Goal: Information Seeking & Learning: Compare options

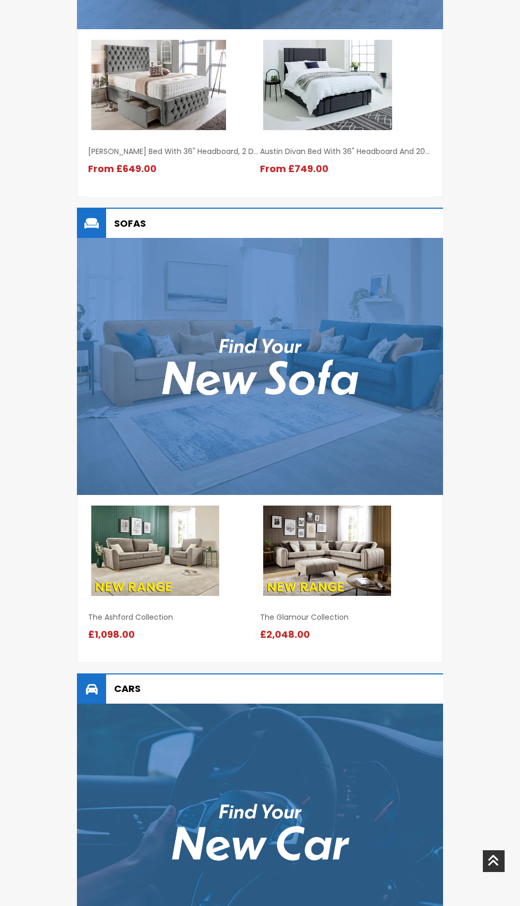
scroll to position [1418, 0]
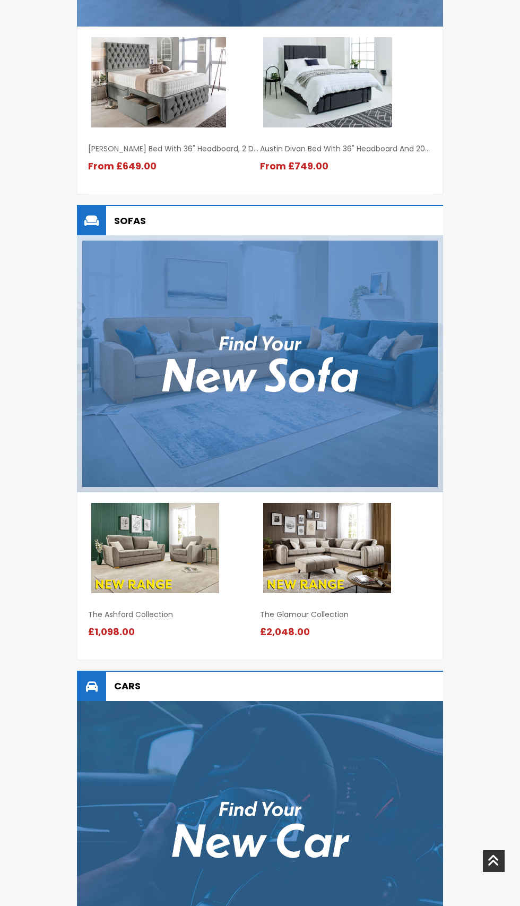
click at [352, 397] on img at bounding box center [260, 363] width 366 height 256
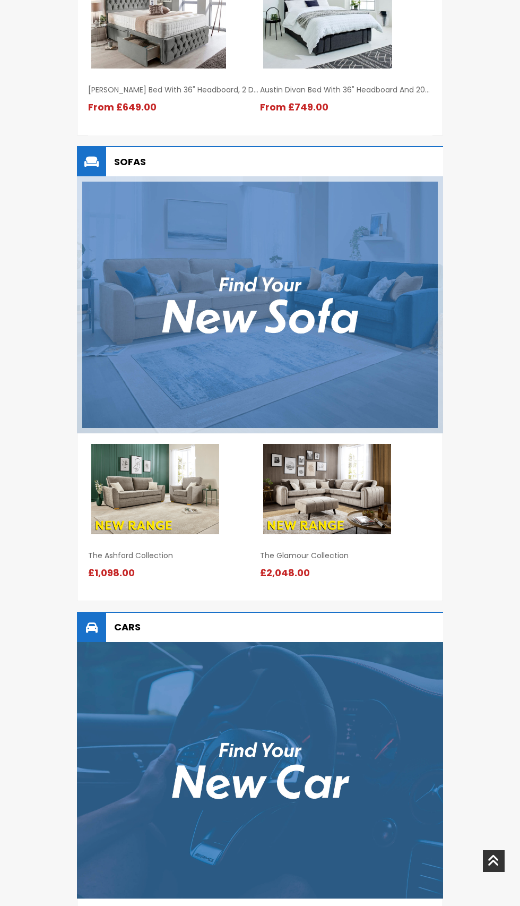
scroll to position [1488, 0]
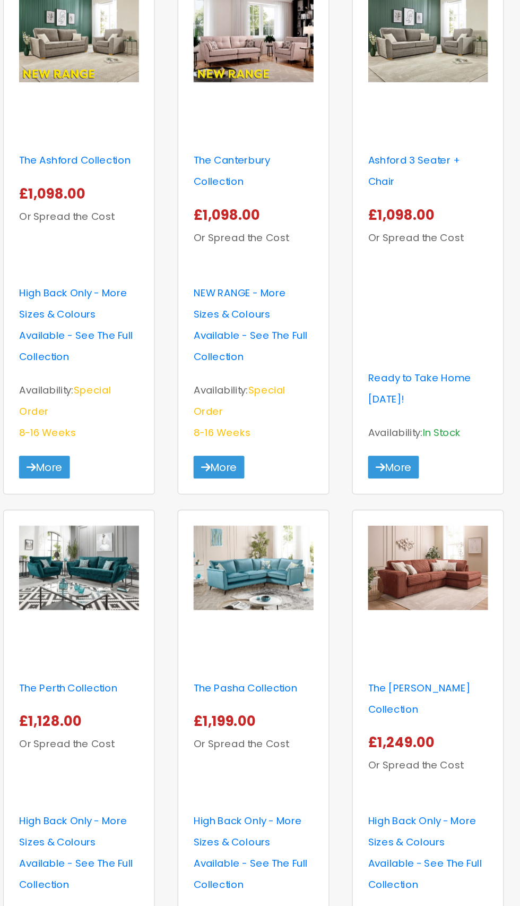
scroll to position [303, 0]
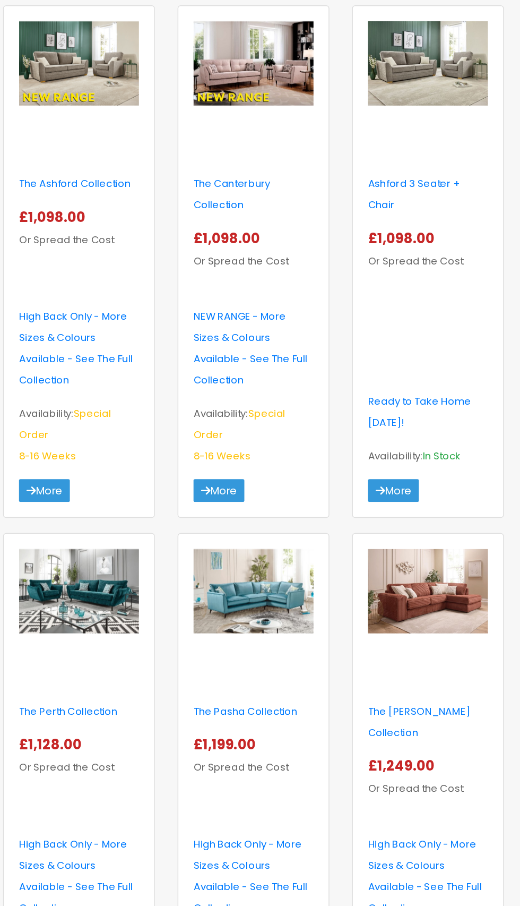
click at [114, 412] on img at bounding box center [138, 413] width 84 height 59
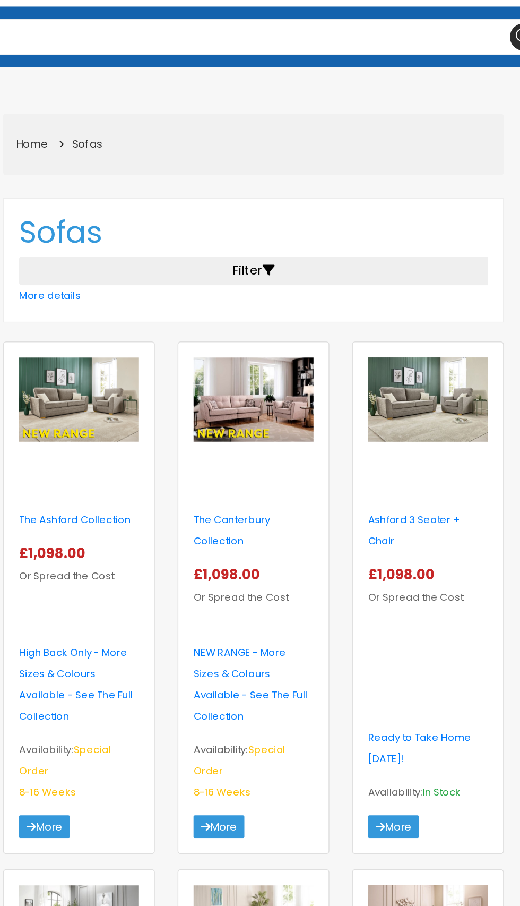
scroll to position [0, 0]
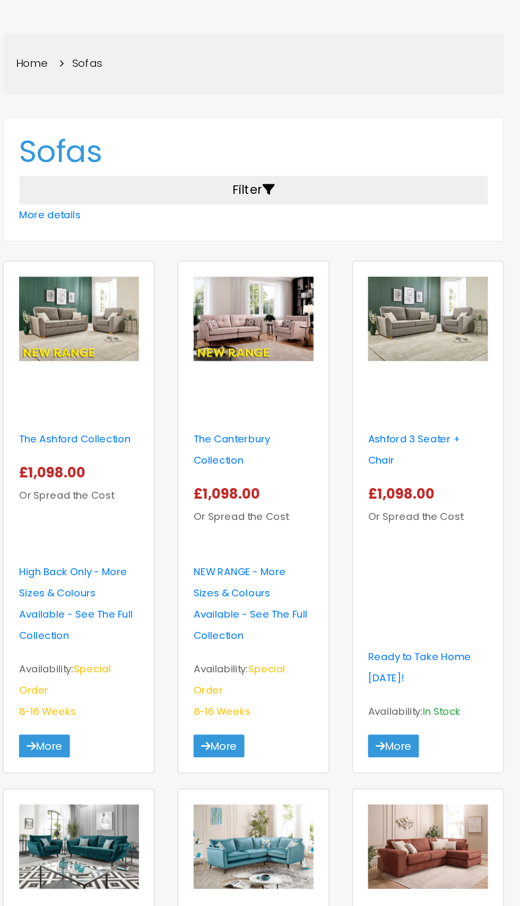
click at [254, 361] on img at bounding box center [260, 347] width 84 height 59
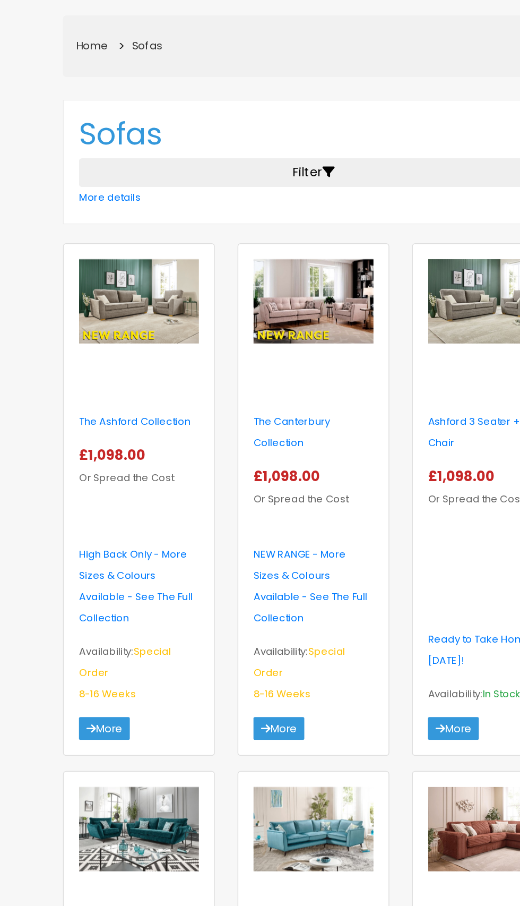
scroll to position [136, 0]
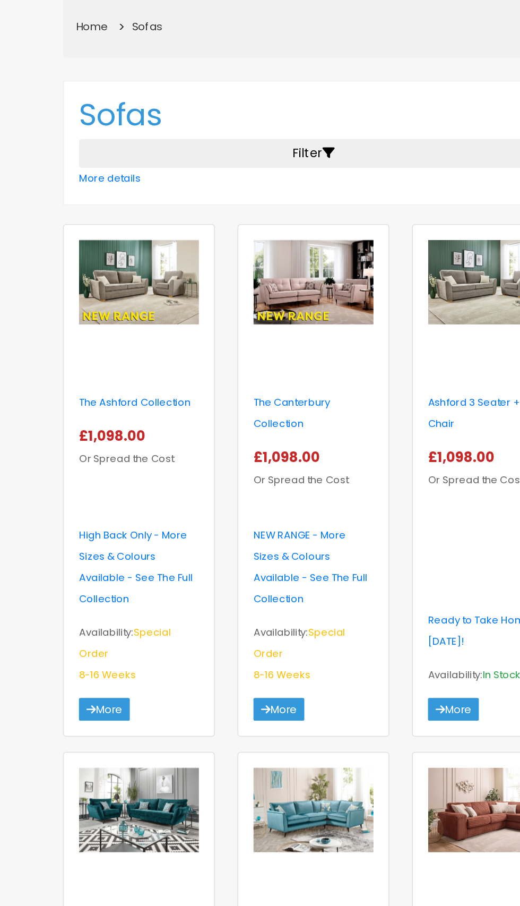
click at [128, 214] on img at bounding box center [138, 210] width 84 height 59
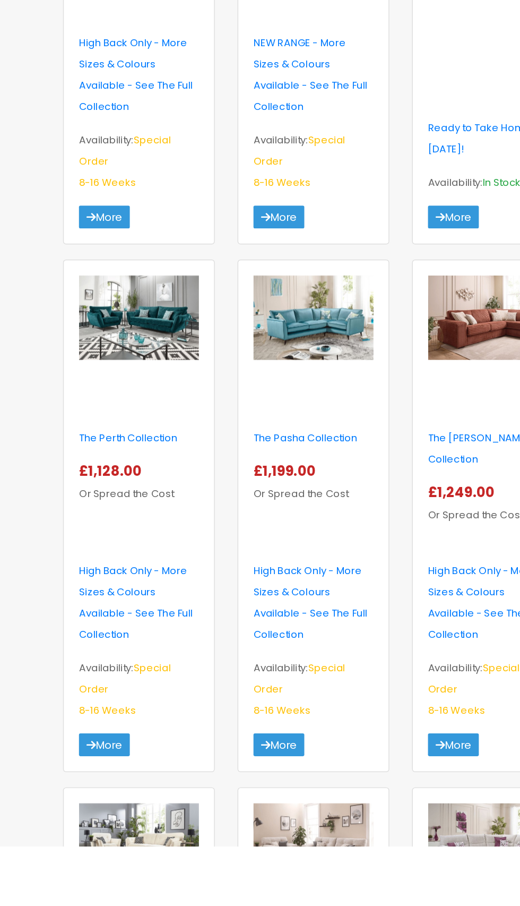
scroll to position [181, 0]
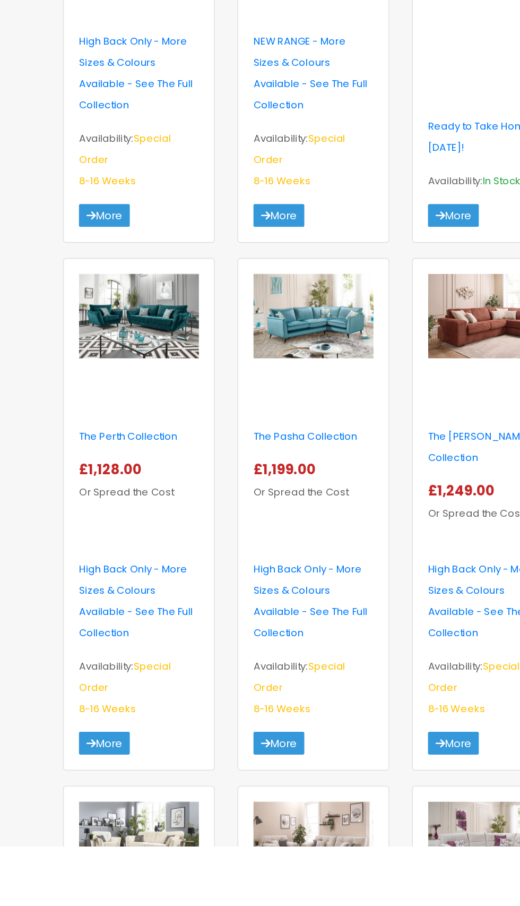
click at [122, 875] on img at bounding box center [138, 904] width 84 height 59
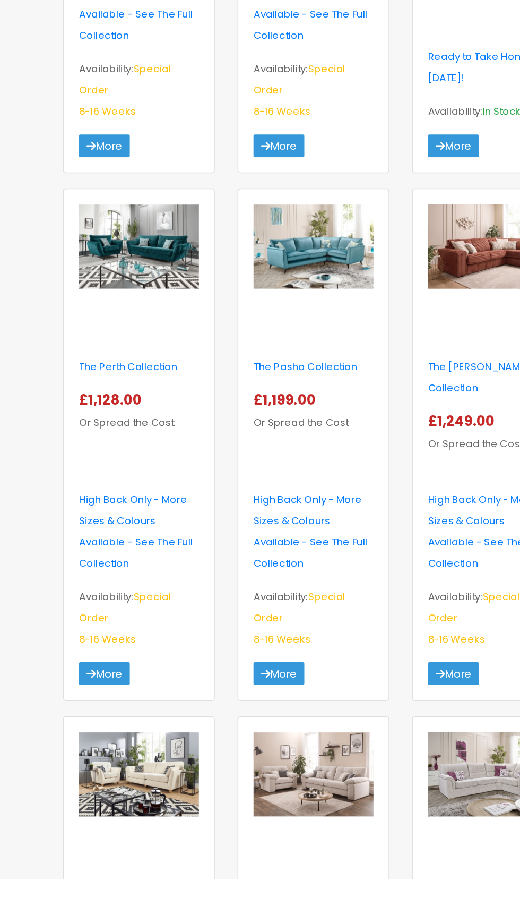
scroll to position [314, 0]
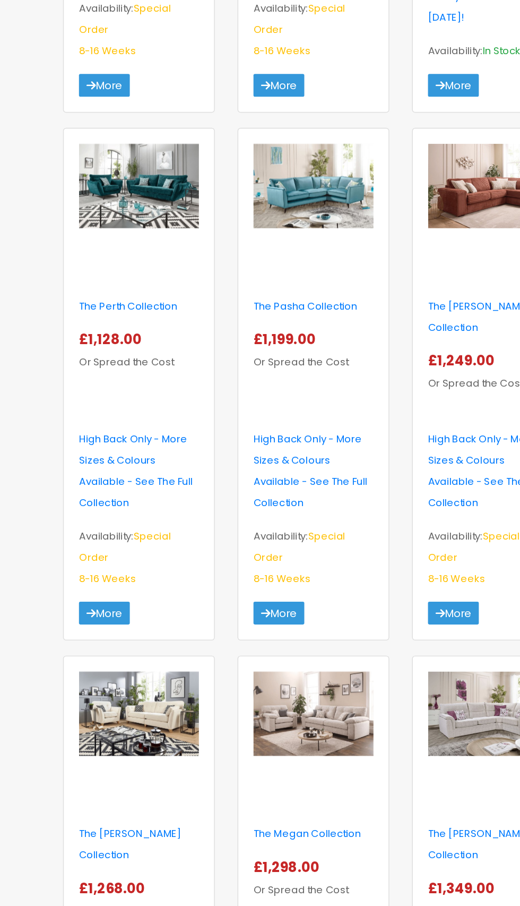
click at [119, 396] on img at bounding box center [138, 402] width 84 height 59
click at [133, 384] on img at bounding box center [138, 402] width 84 height 59
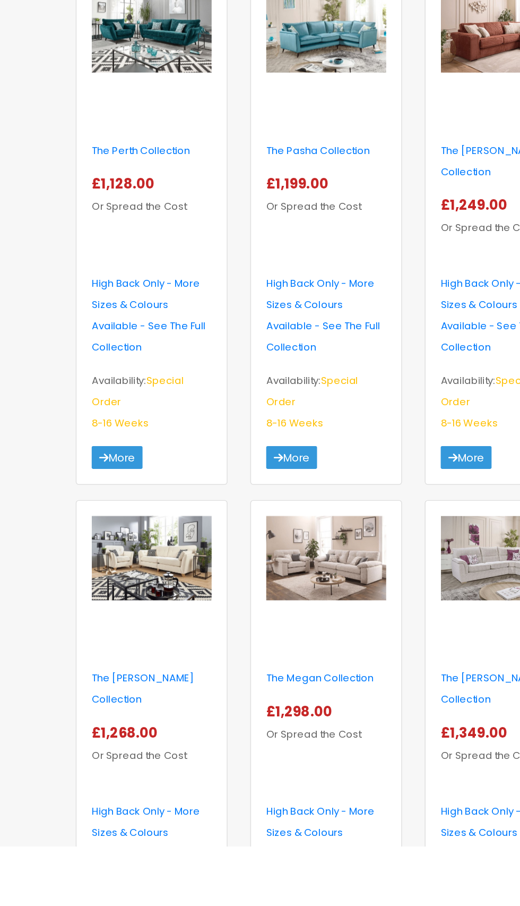
scroll to position [381, 0]
click at [131, 678] on img at bounding box center [138, 704] width 84 height 59
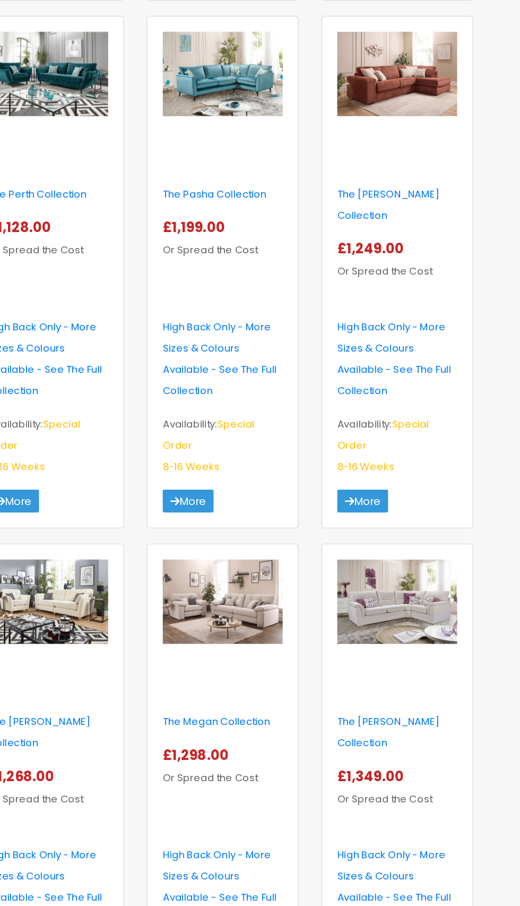
scroll to position [662, 0]
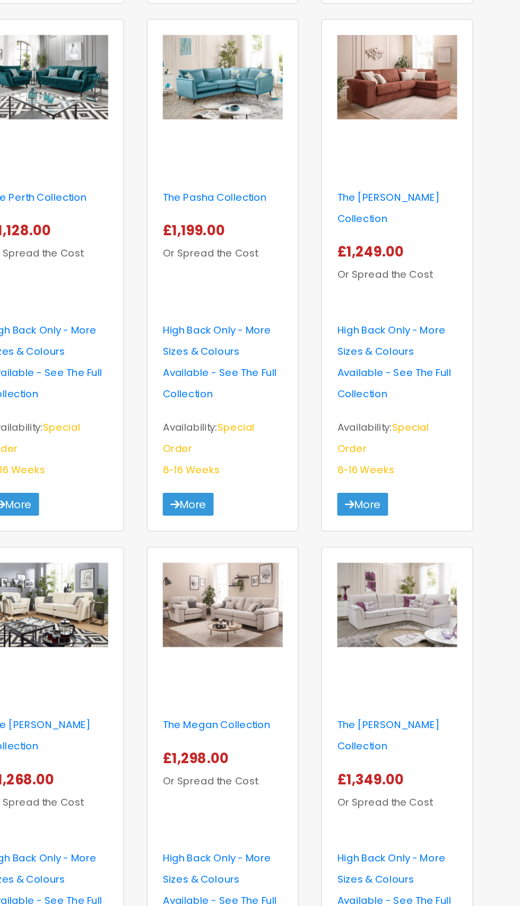
click at [246, 405] on img at bounding box center [260, 422] width 84 height 59
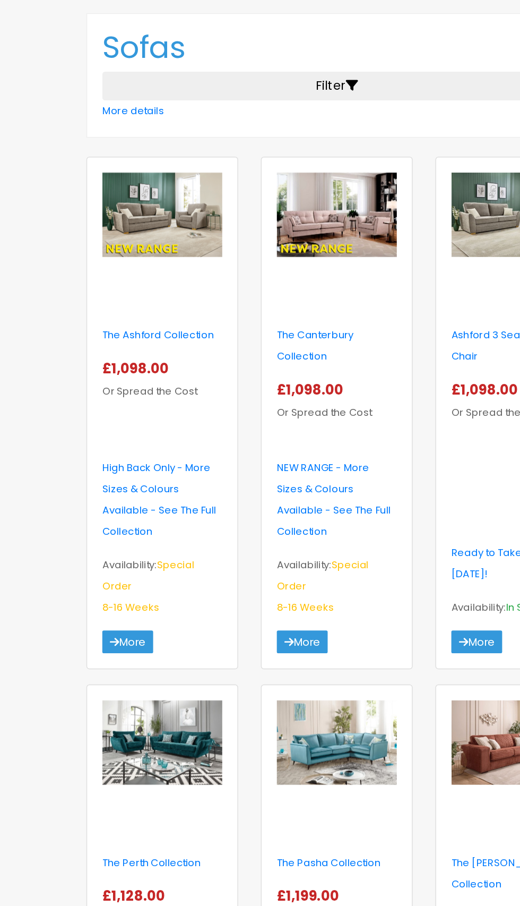
scroll to position [195, 0]
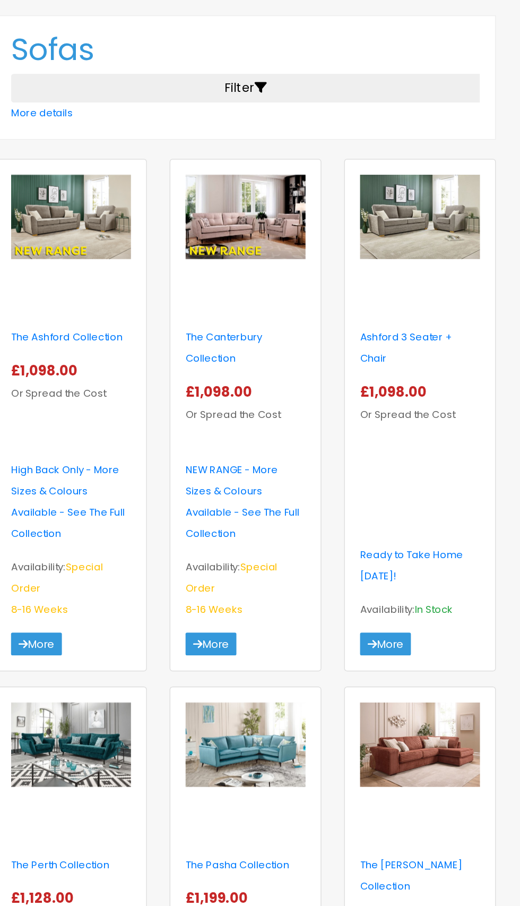
click at [278, 220] on div "The Canterbury Collection £1,098.00" at bounding box center [260, 338] width 100 height 241
click at [275, 154] on img at bounding box center [260, 151] width 84 height 59
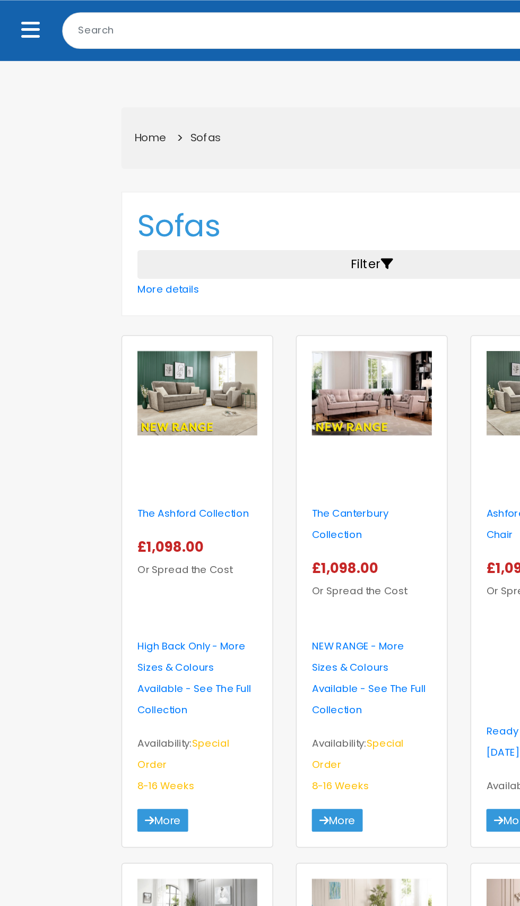
scroll to position [69, 0]
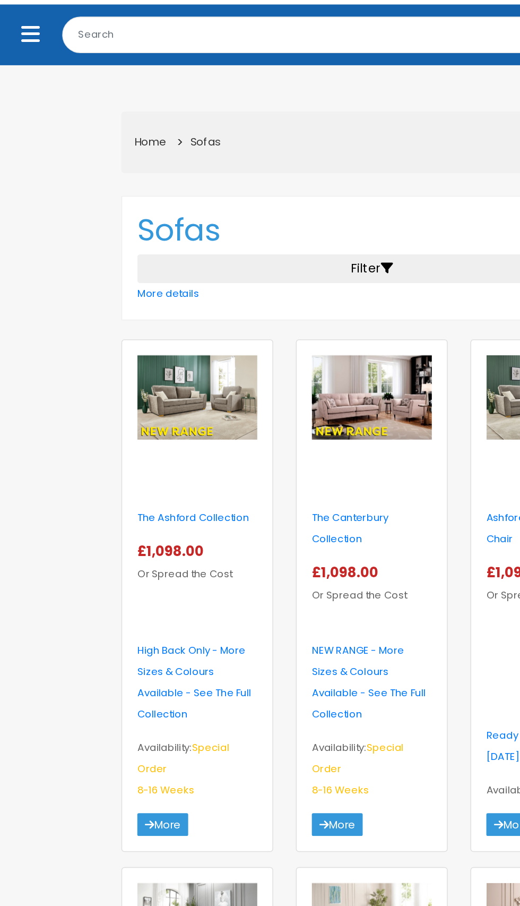
click at [110, 299] on img at bounding box center [138, 278] width 84 height 59
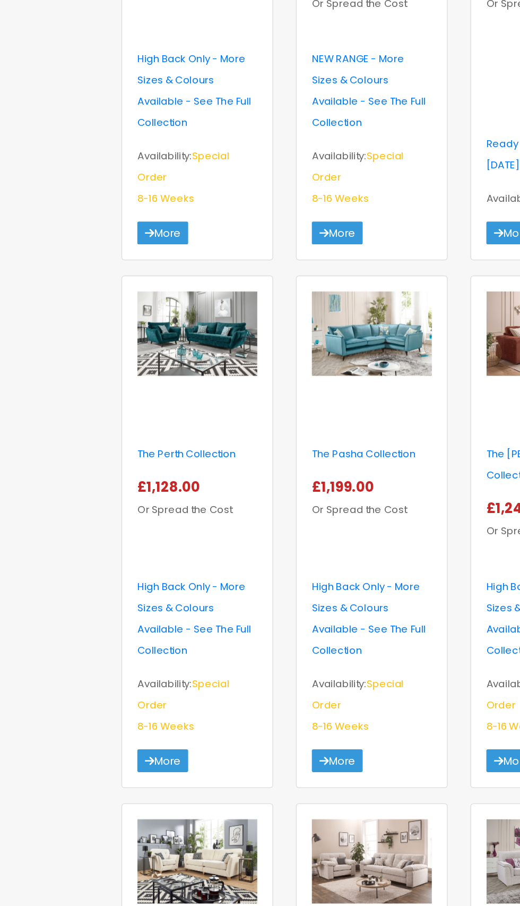
scroll to position [482, 0]
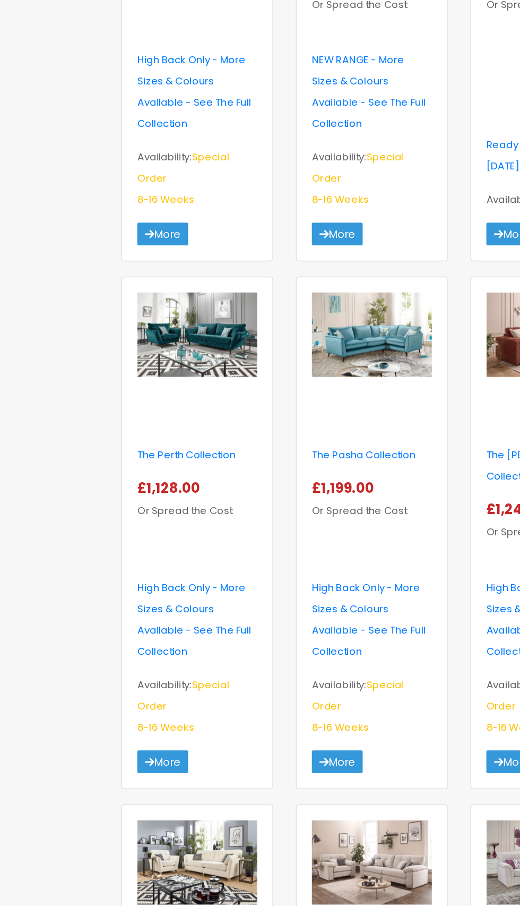
click at [148, 234] on img at bounding box center [138, 233] width 84 height 59
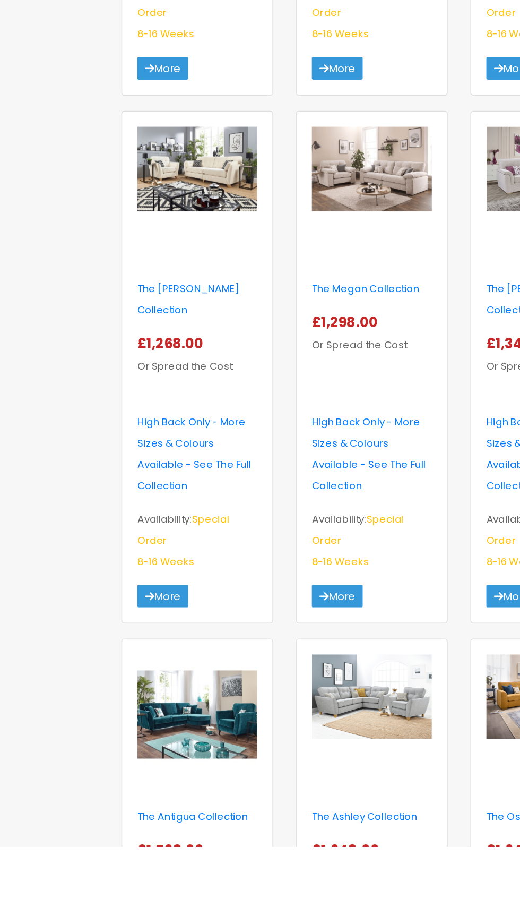
click at [141, 772] on img at bounding box center [138, 814] width 84 height 84
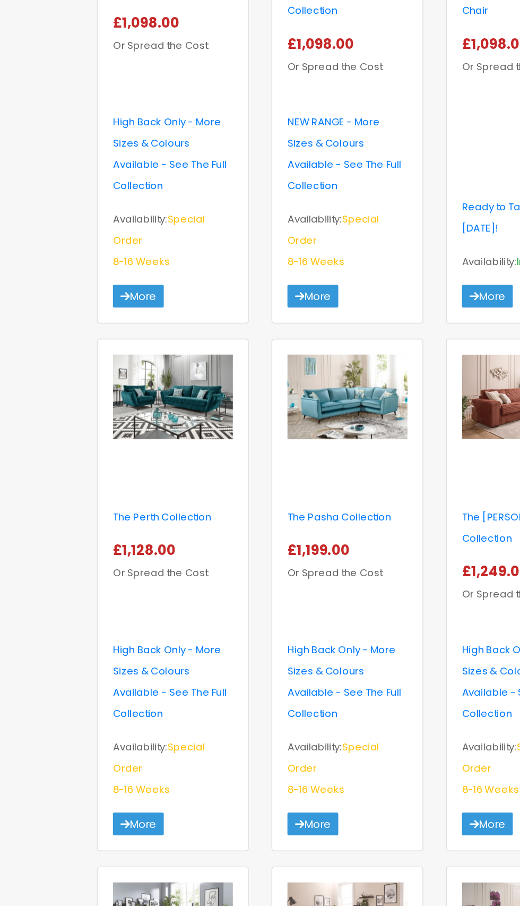
scroll to position [438, 0]
click at [125, 270] on img at bounding box center [138, 278] width 84 height 59
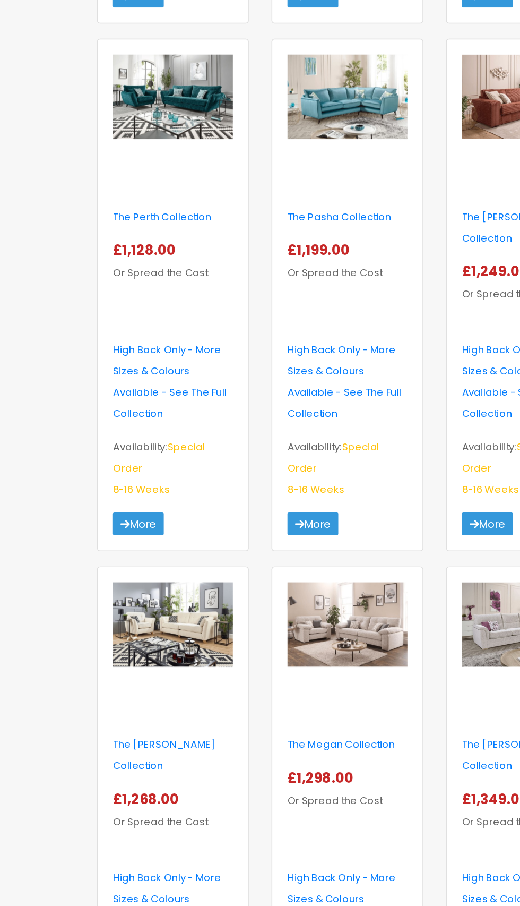
click at [125, 631] on img at bounding box center [138, 647] width 84 height 59
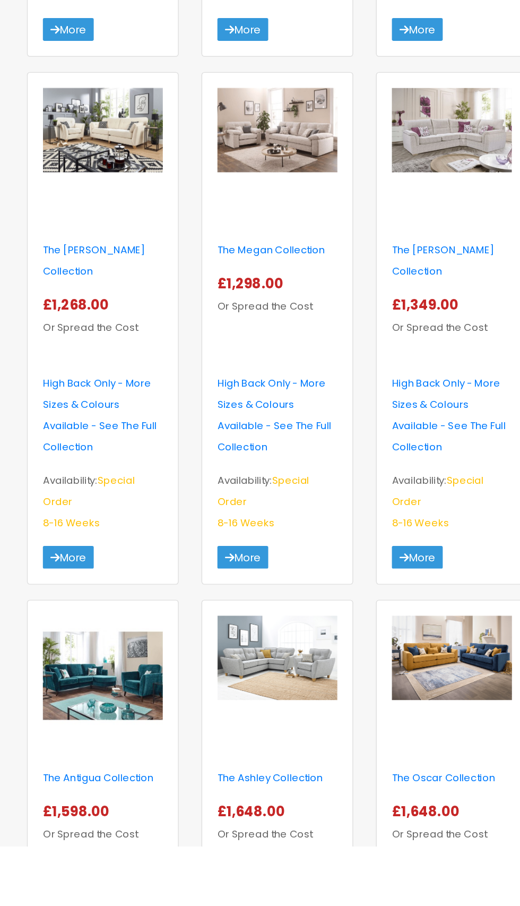
scroll to position [681, 0]
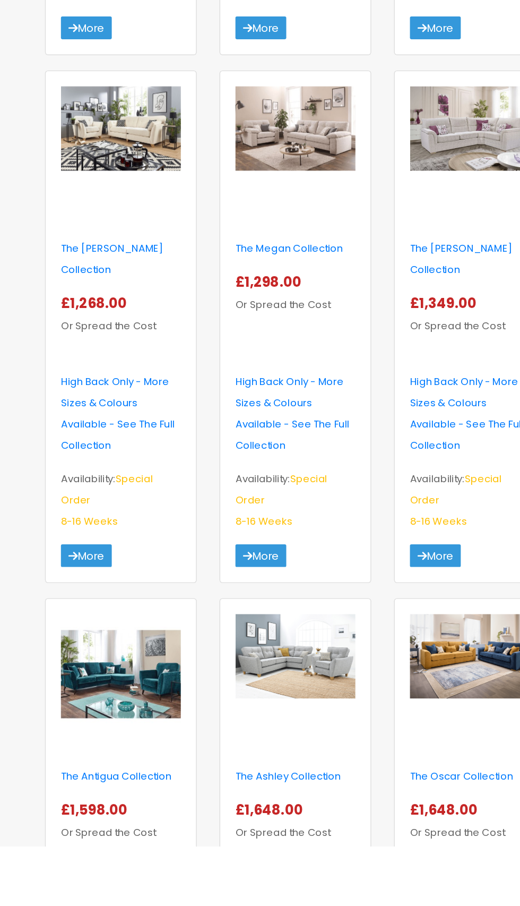
click at [116, 759] on img at bounding box center [138, 785] width 84 height 84
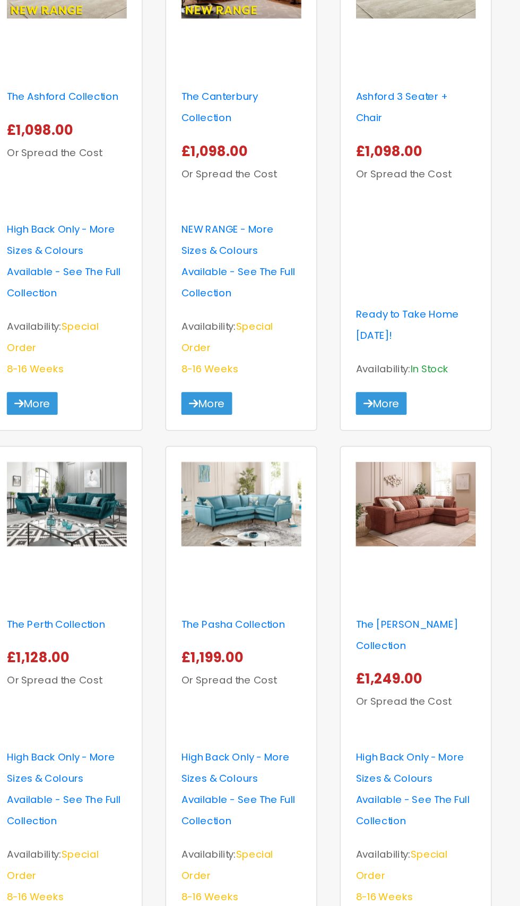
scroll to position [363, 0]
click at [246, 392] on div at bounding box center [260, 371] width 84 height 96
click at [275, 350] on img at bounding box center [260, 352] width 84 height 59
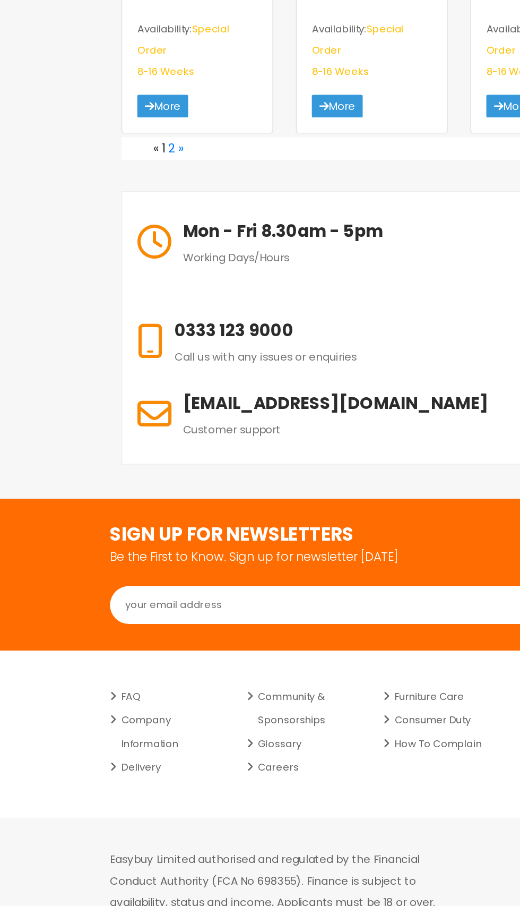
scroll to position [1753, 0]
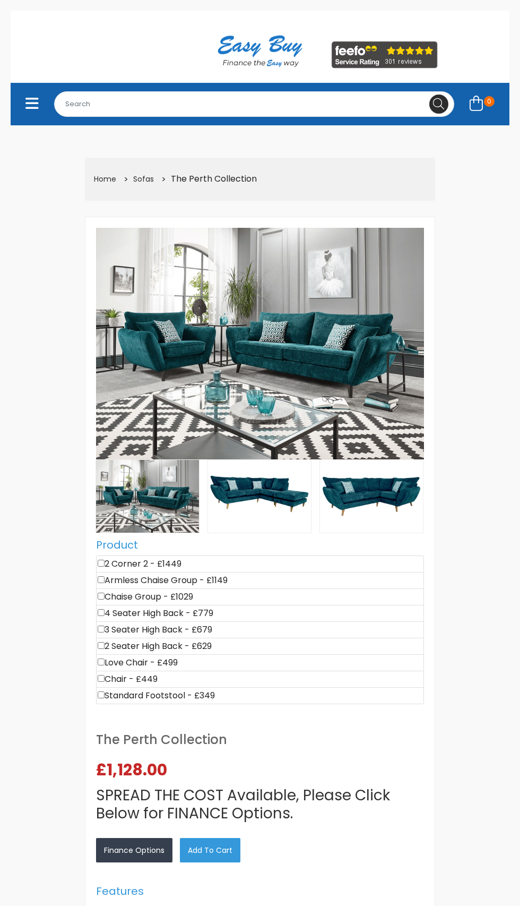
select select "104"
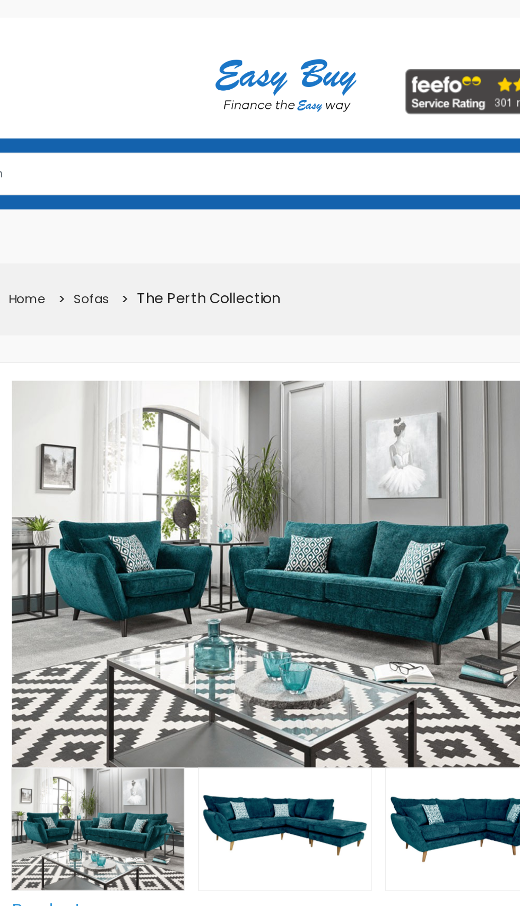
click at [126, 411] on img at bounding box center [260, 344] width 328 height 232
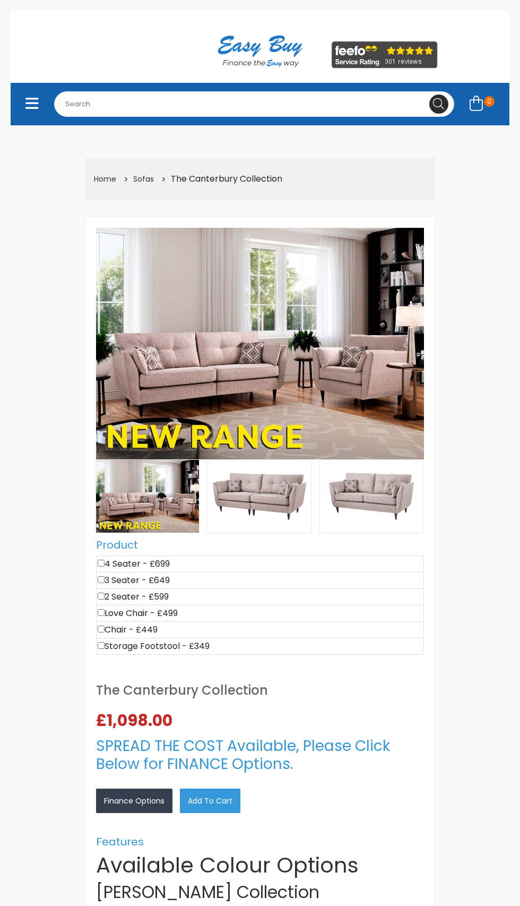
select select "104"
click at [378, 376] on img at bounding box center [260, 344] width 328 height 232
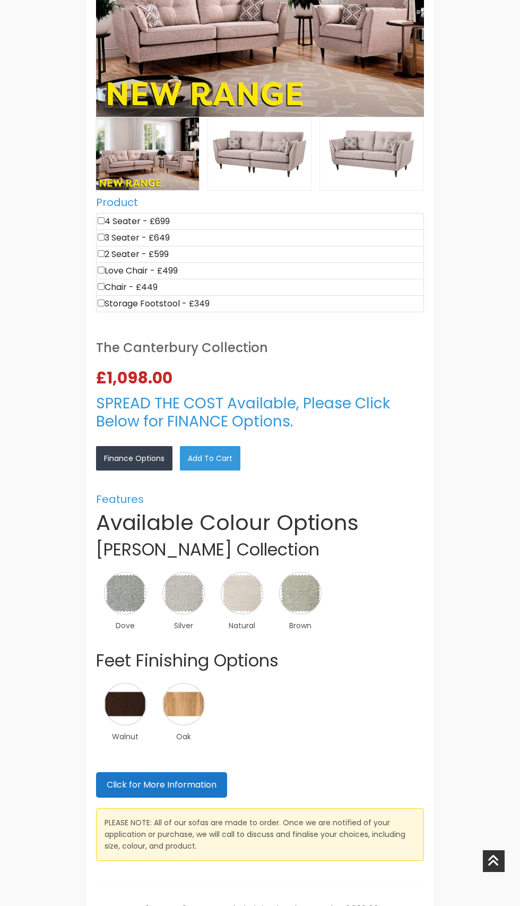
scroll to position [345, 0]
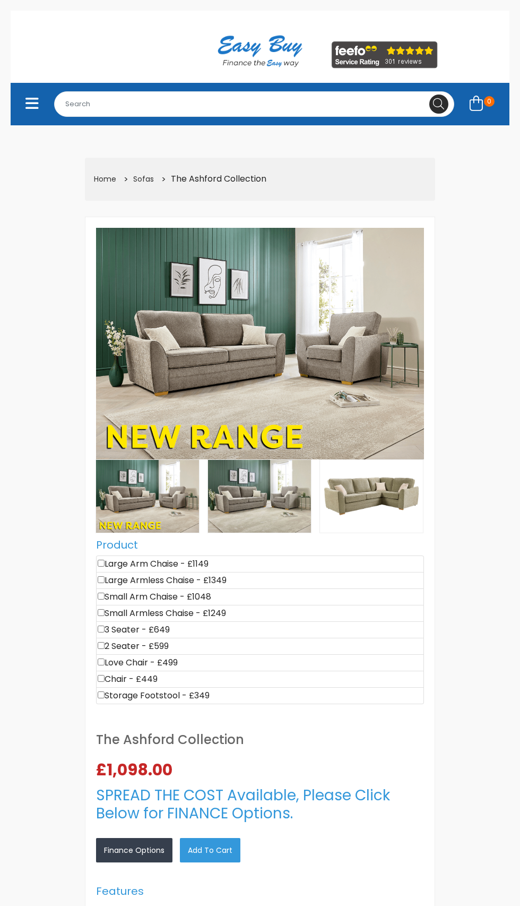
select select "104"
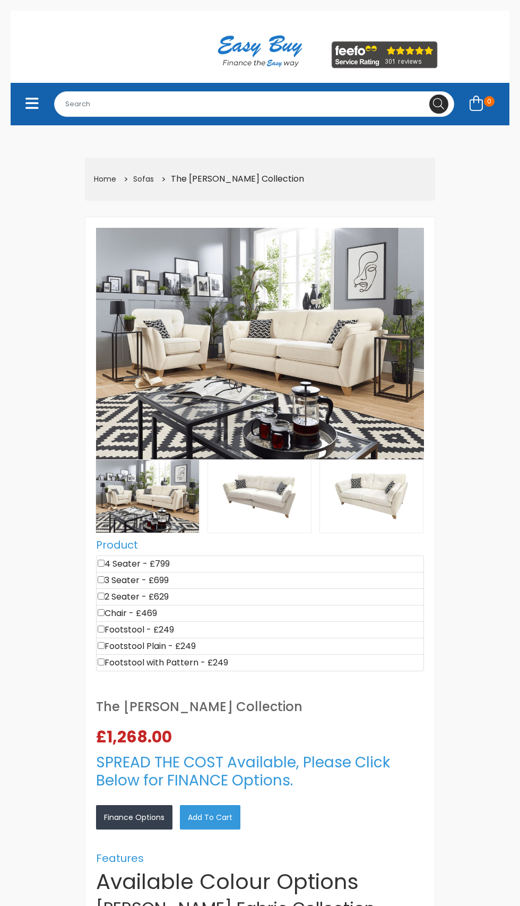
select select "104"
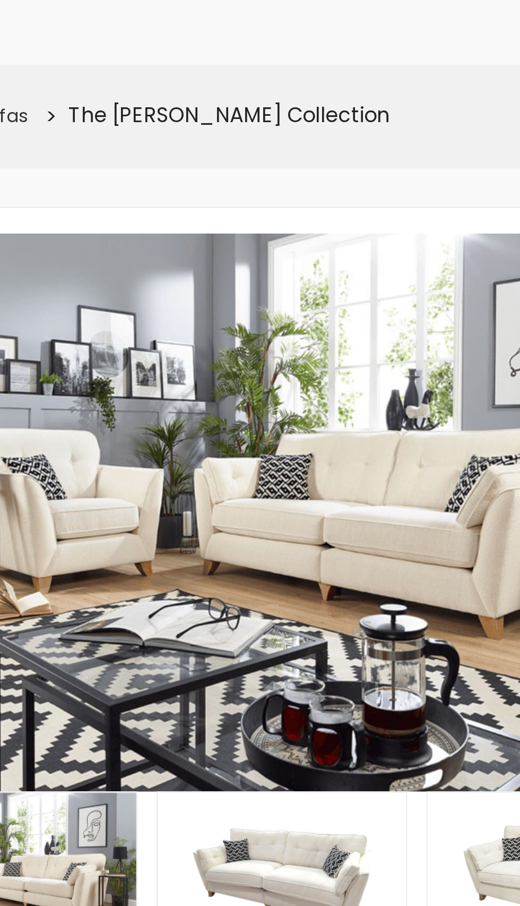
click at [164, 389] on img at bounding box center [260, 344] width 328 height 232
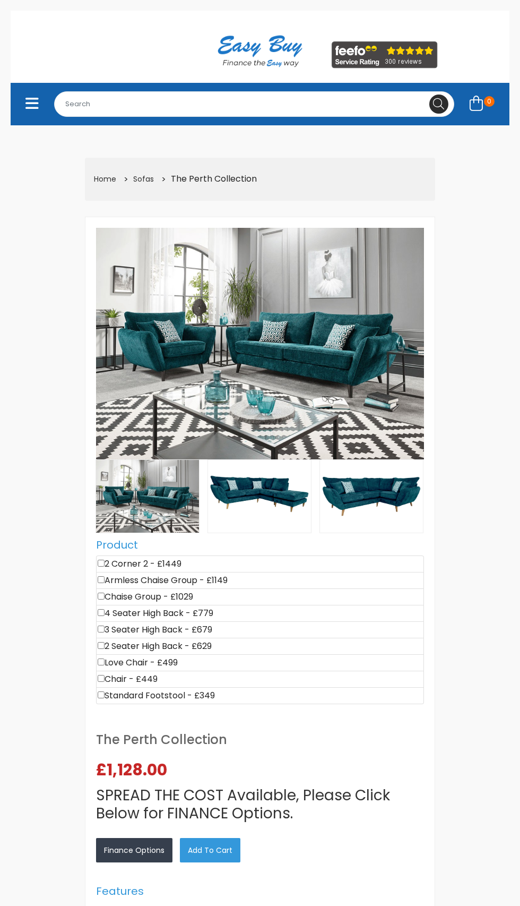
select select "104"
click at [220, 349] on img at bounding box center [260, 344] width 328 height 232
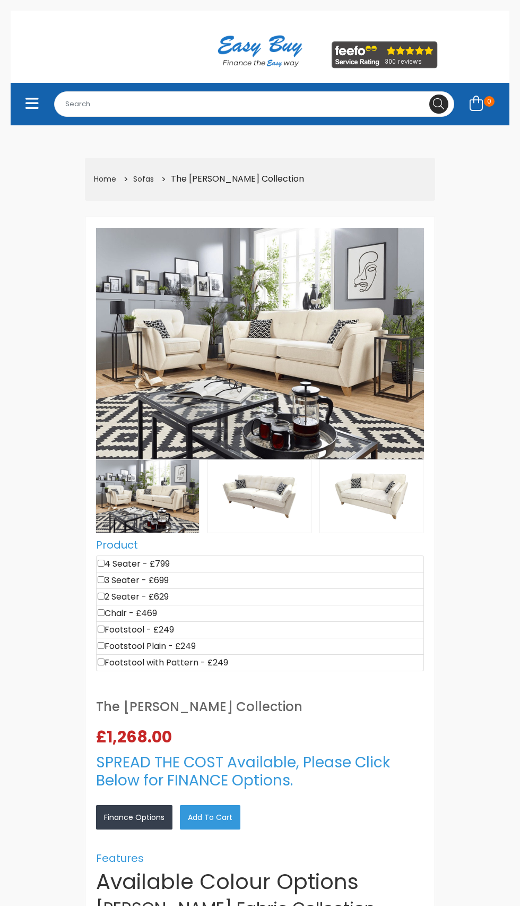
select select "104"
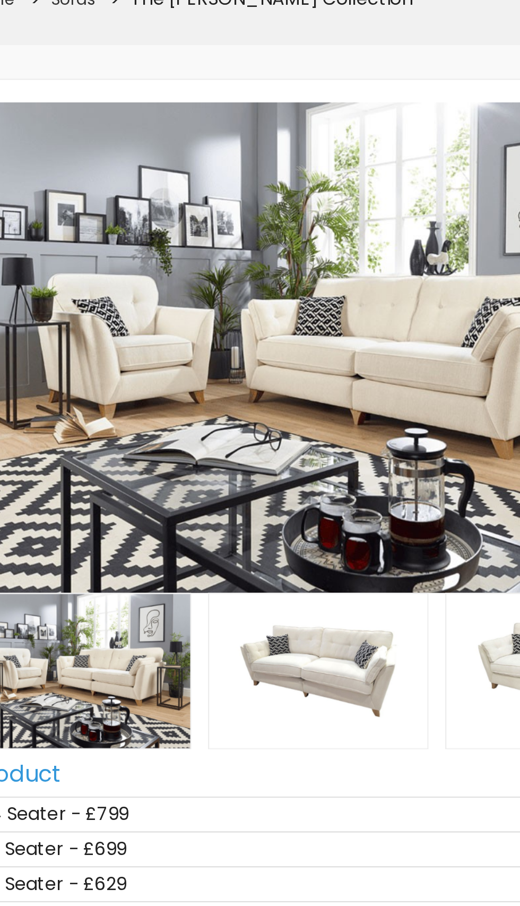
scroll to position [75, 0]
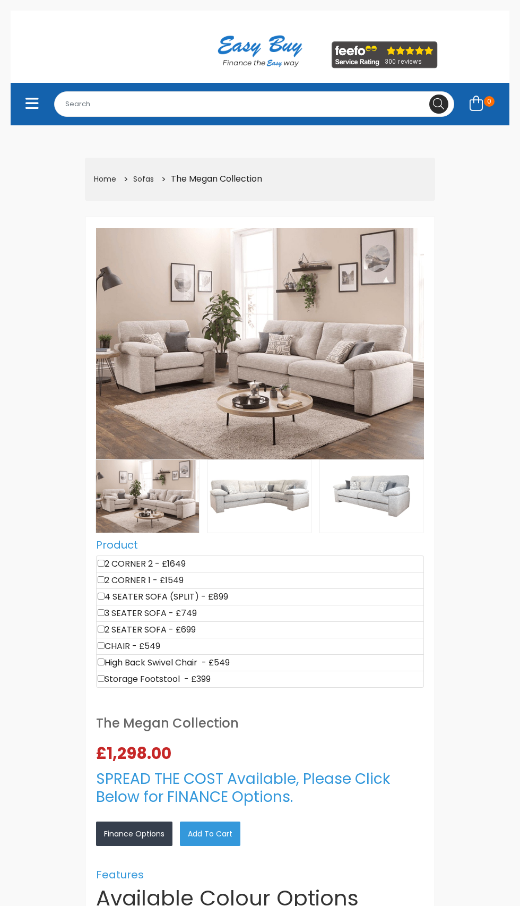
select select "104"
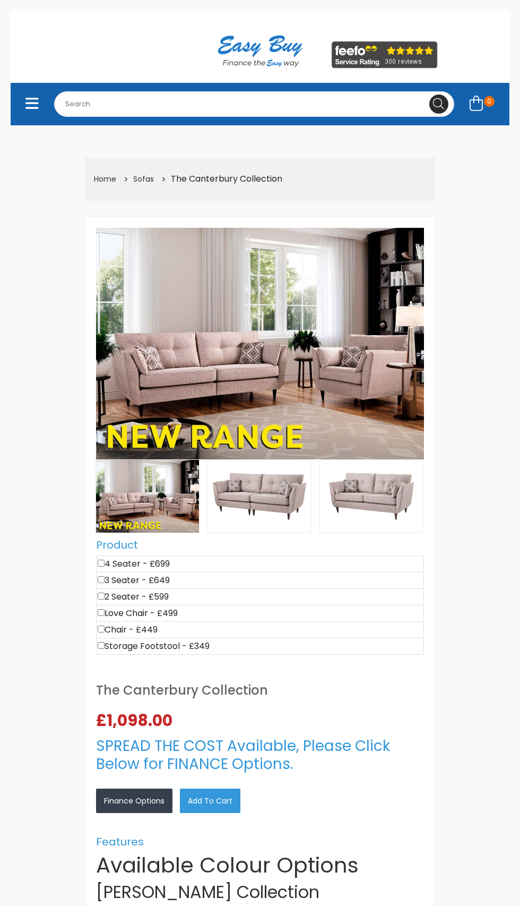
select select "104"
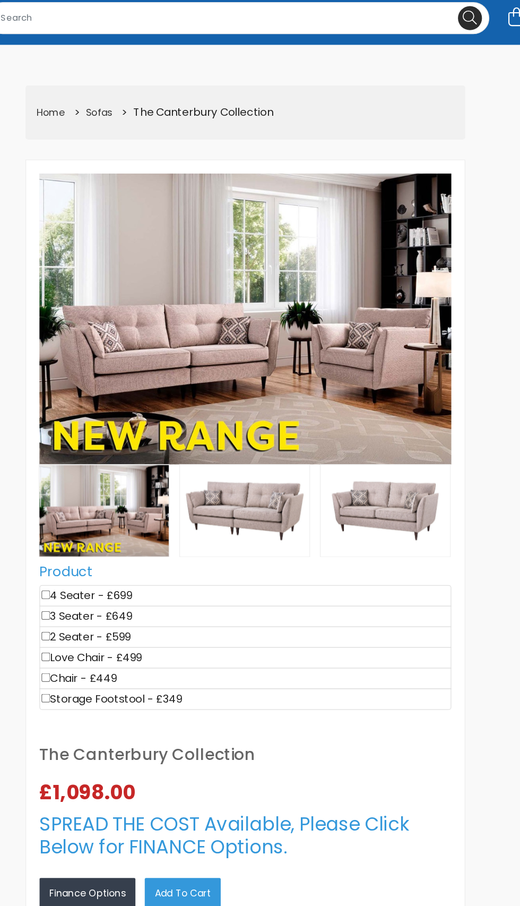
scroll to position [1, 0]
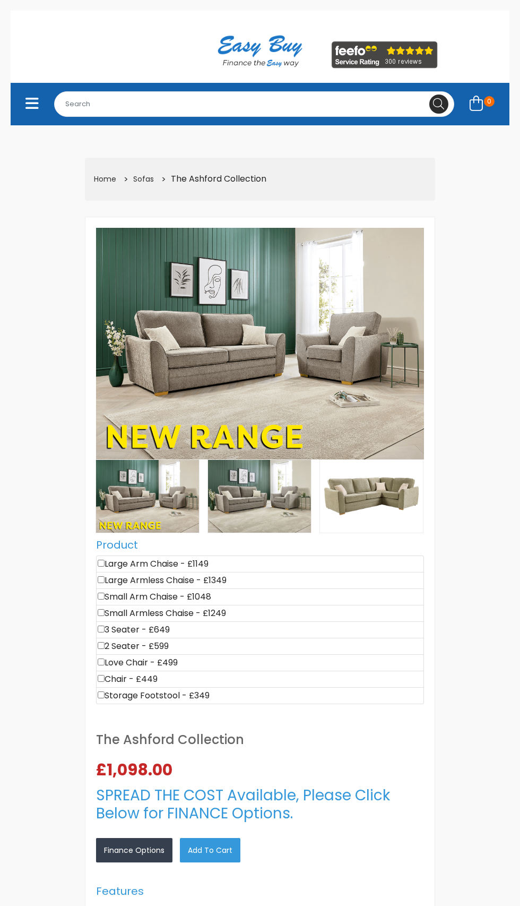
select select "104"
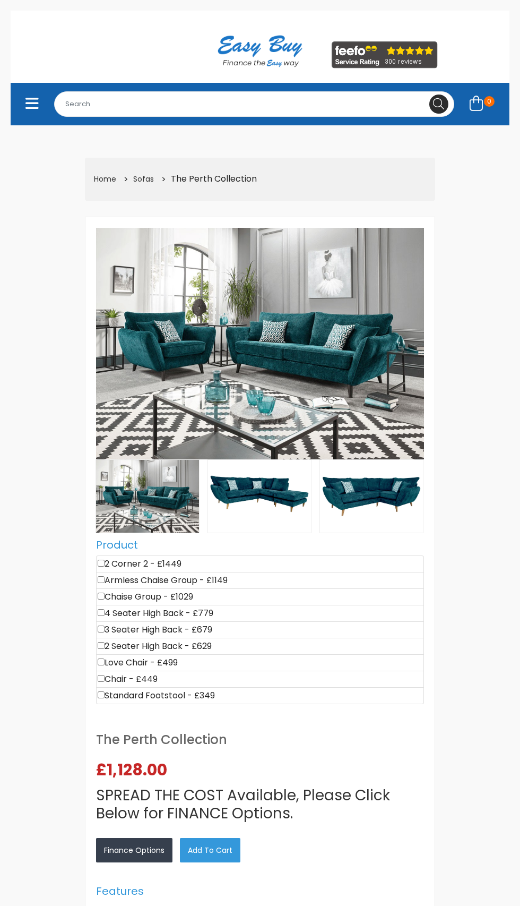
select select "104"
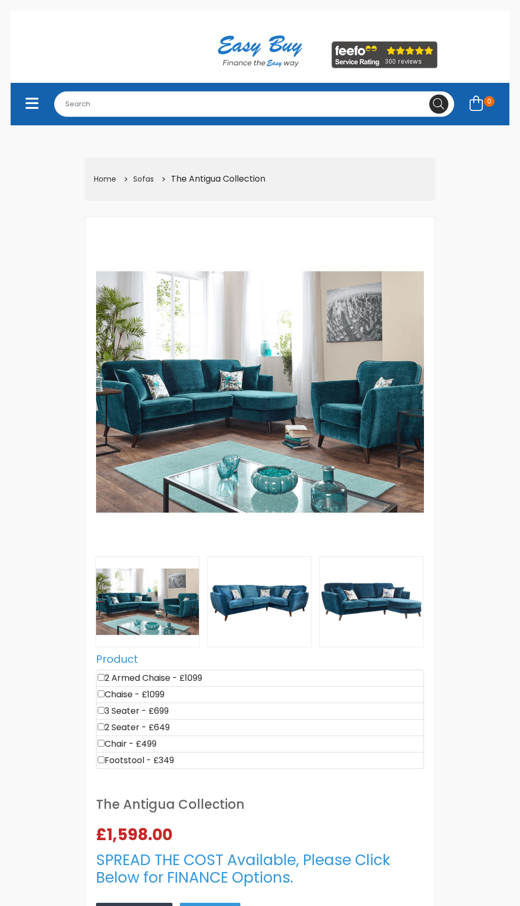
select select "104"
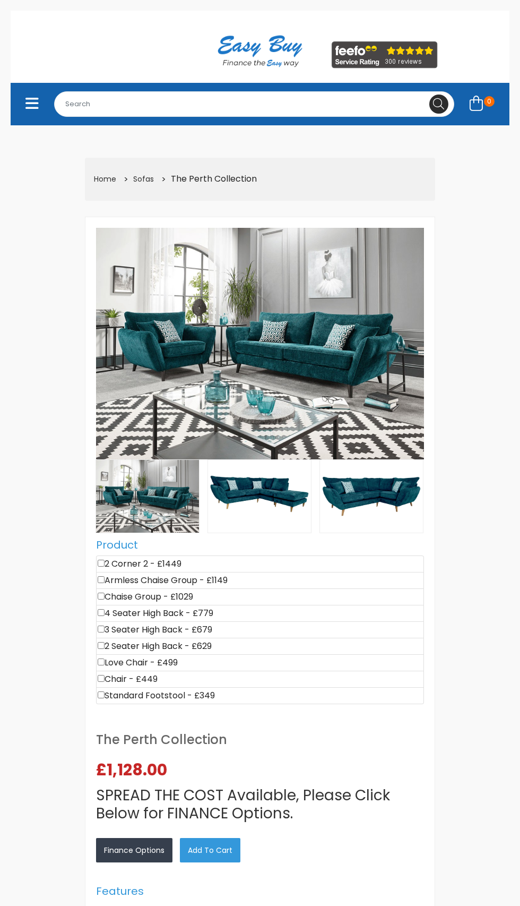
select select "104"
click at [391, 393] on img at bounding box center [260, 344] width 328 height 232
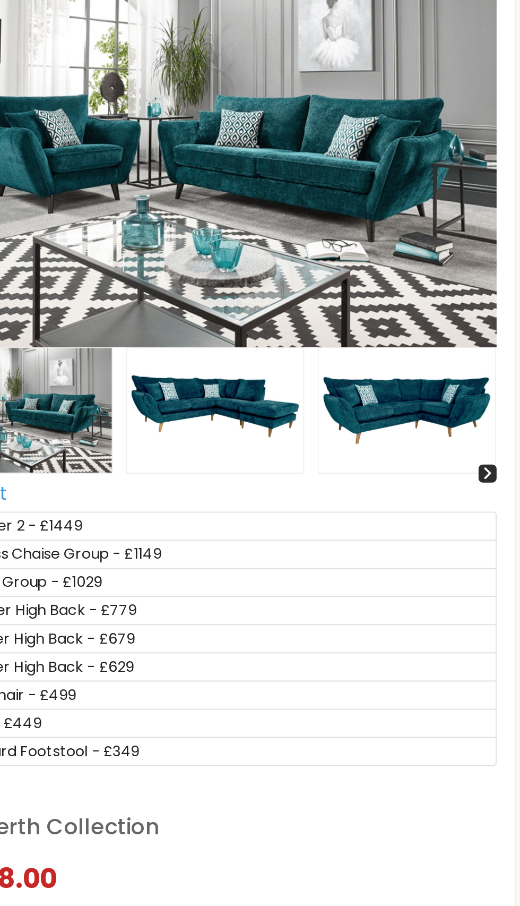
click at [281, 507] on img at bounding box center [259, 496] width 103 height 73
click at [419, 538] on div at bounding box center [419, 533] width 11 height 11
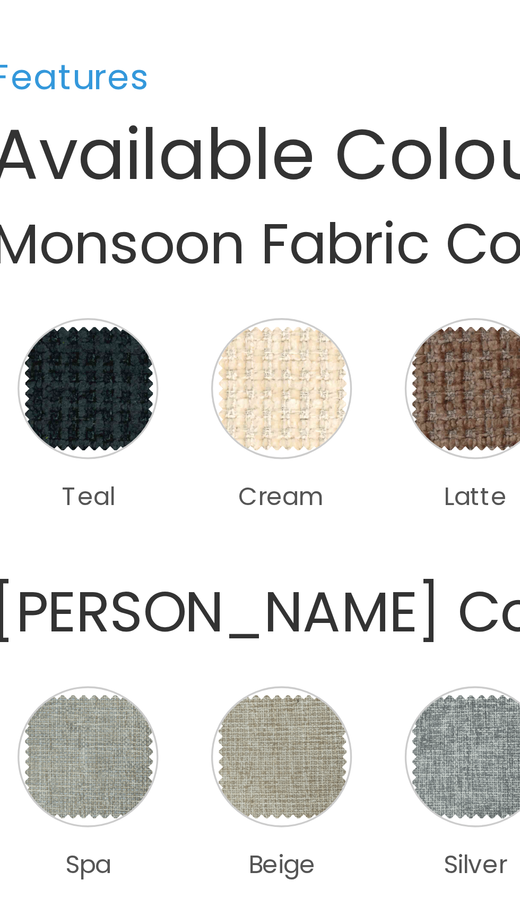
scroll to position [556, 0]
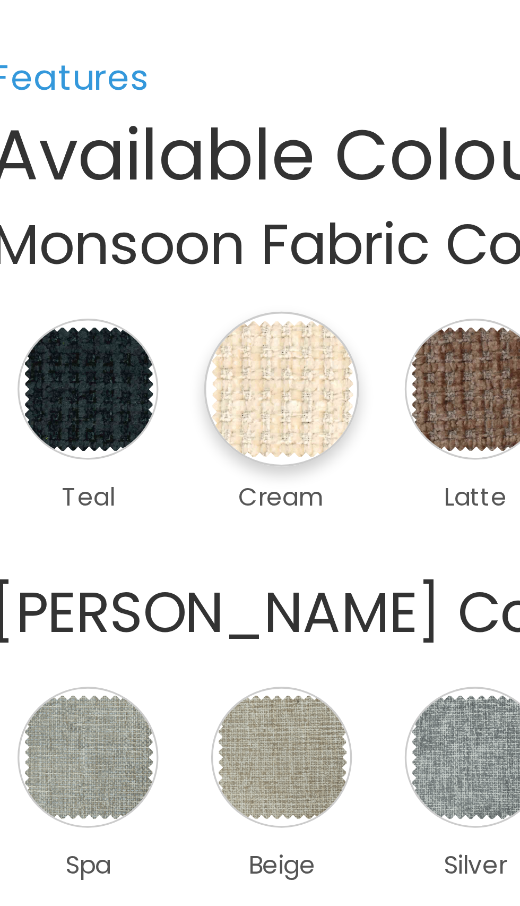
click at [192, 428] on img at bounding box center [183, 428] width 47 height 47
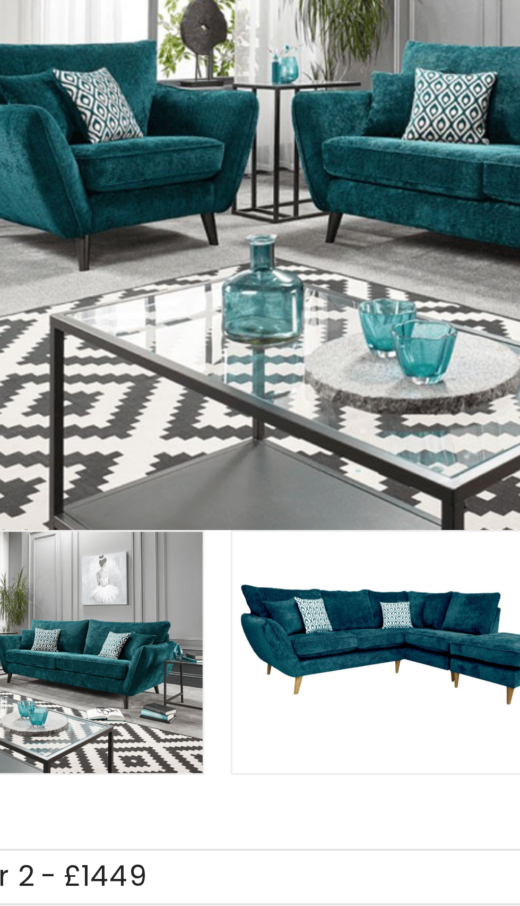
scroll to position [299, 0]
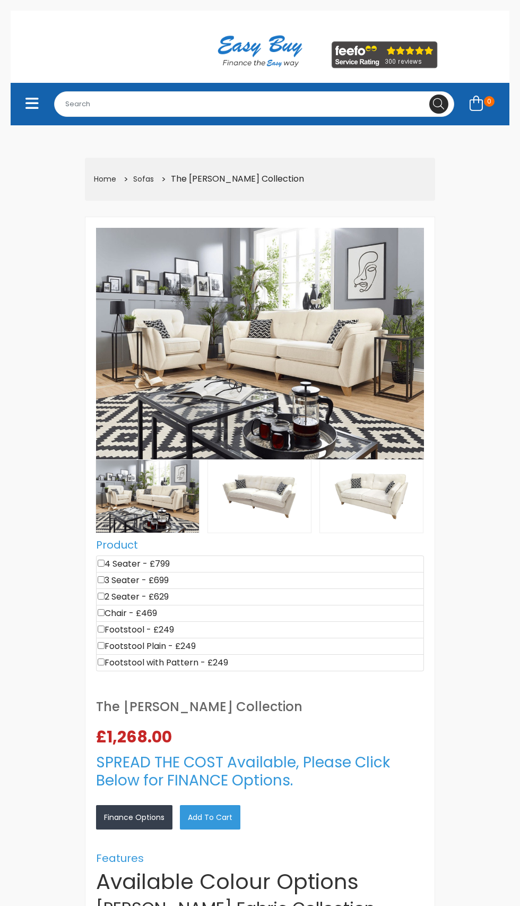
select select "104"
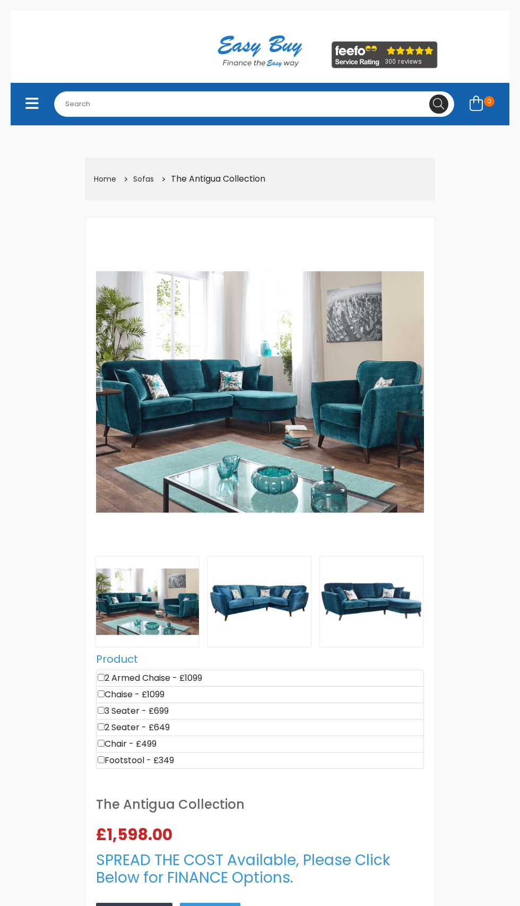
select select "104"
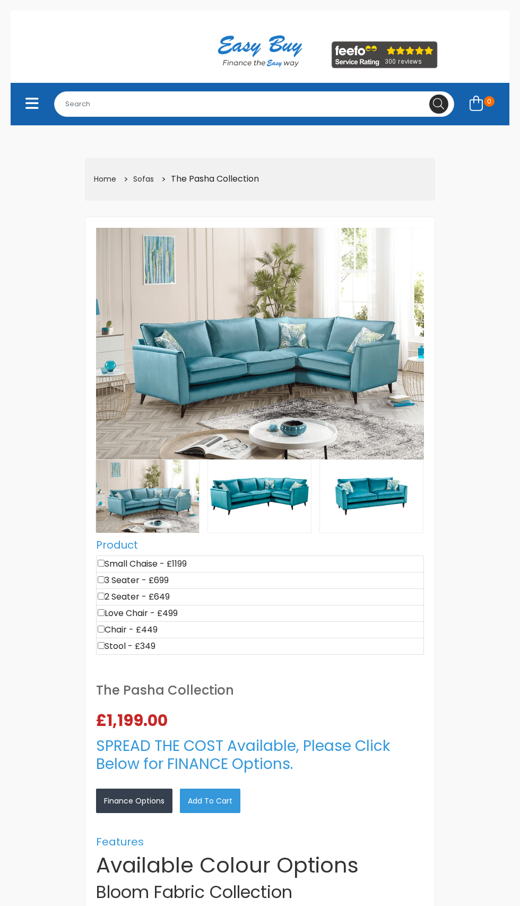
select select "104"
